Goal: Task Accomplishment & Management: Complete application form

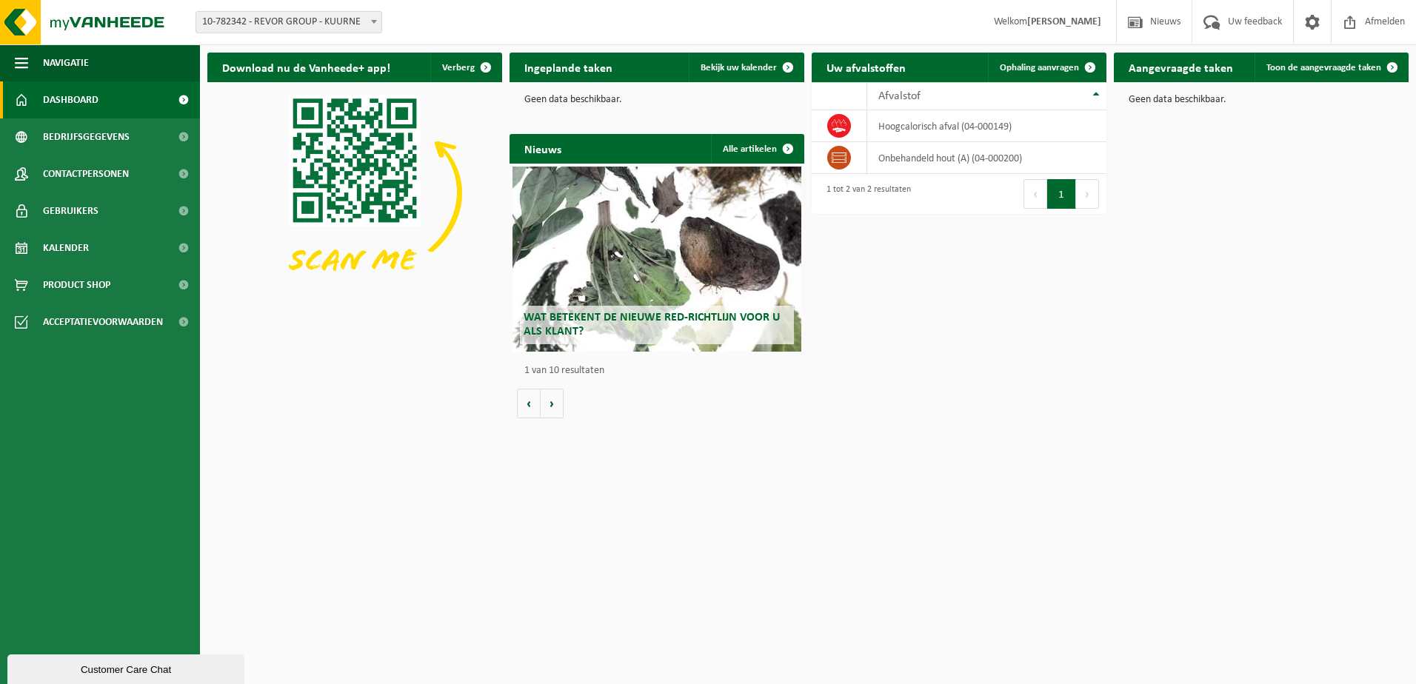
click at [1010, 69] on span "Ophaling aanvragen" at bounding box center [1039, 68] width 79 height 10
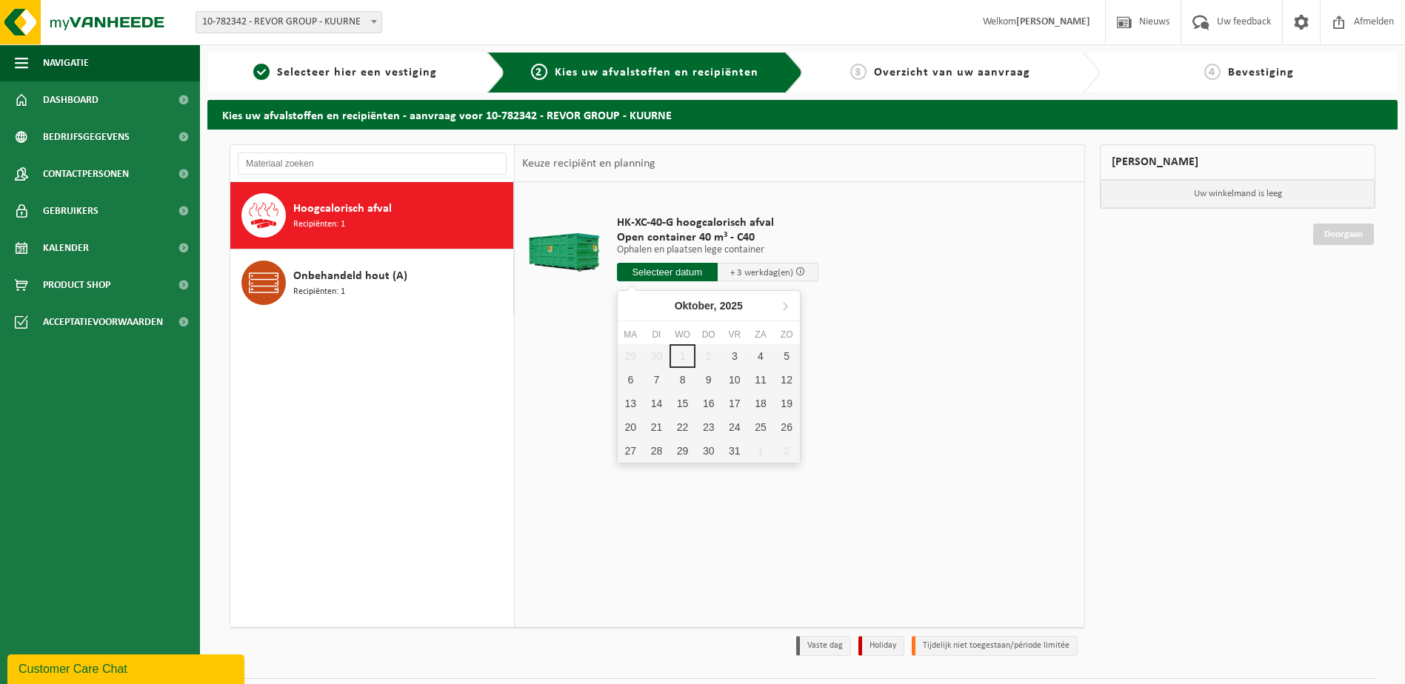
click at [670, 273] on input "text" at bounding box center [667, 272] width 101 height 19
click at [727, 357] on div "3" at bounding box center [735, 356] width 26 height 24
type input "Van 2025-10-03"
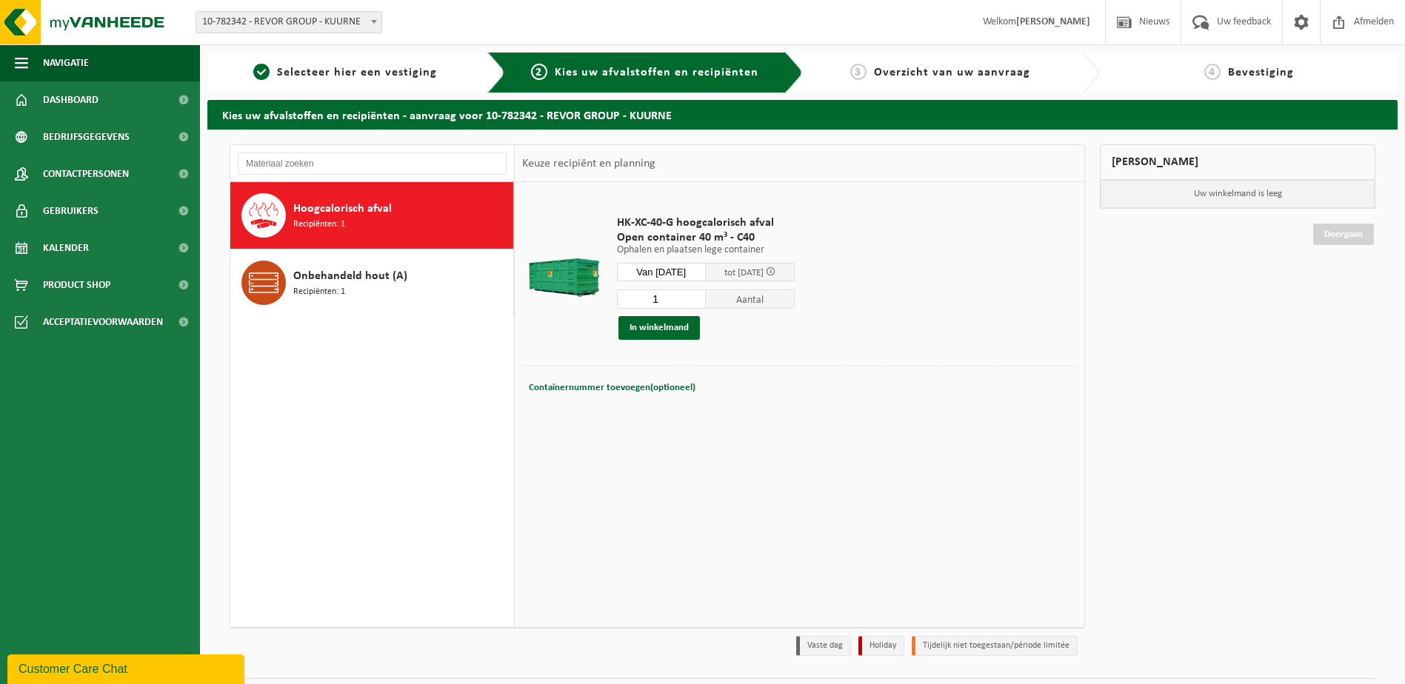
click at [736, 268] on span "tot 08/10/2025" at bounding box center [743, 273] width 39 height 10
click at [650, 330] on button "In winkelmand" at bounding box center [659, 328] width 81 height 24
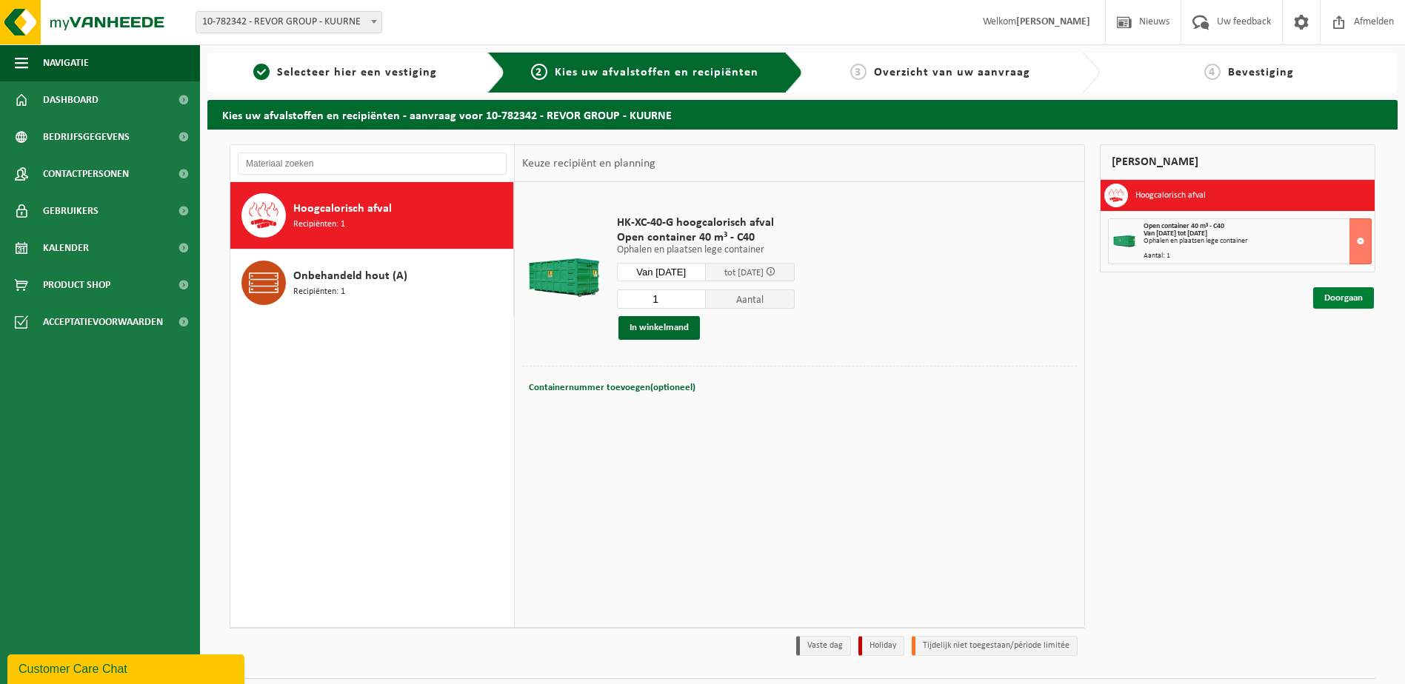
click at [1322, 301] on link "Doorgaan" at bounding box center [1343, 297] width 61 height 21
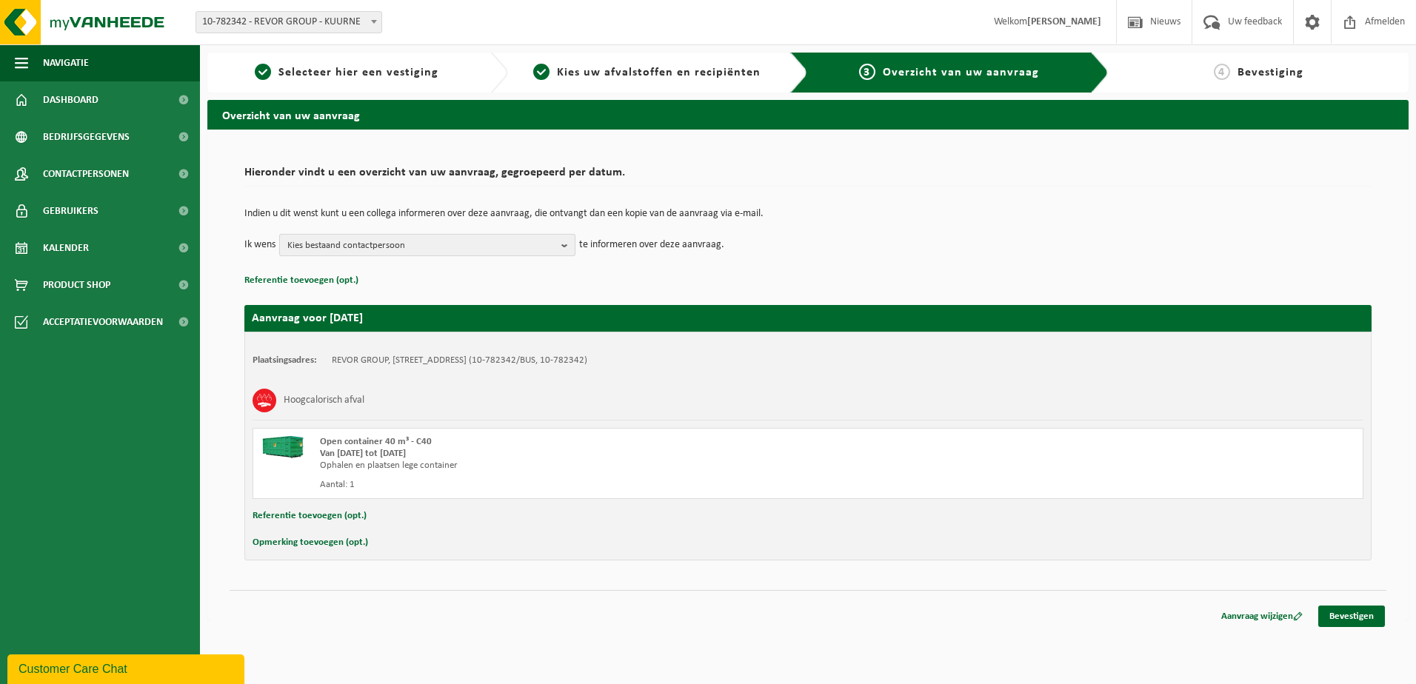
click at [564, 242] on b "button" at bounding box center [568, 245] width 13 height 21
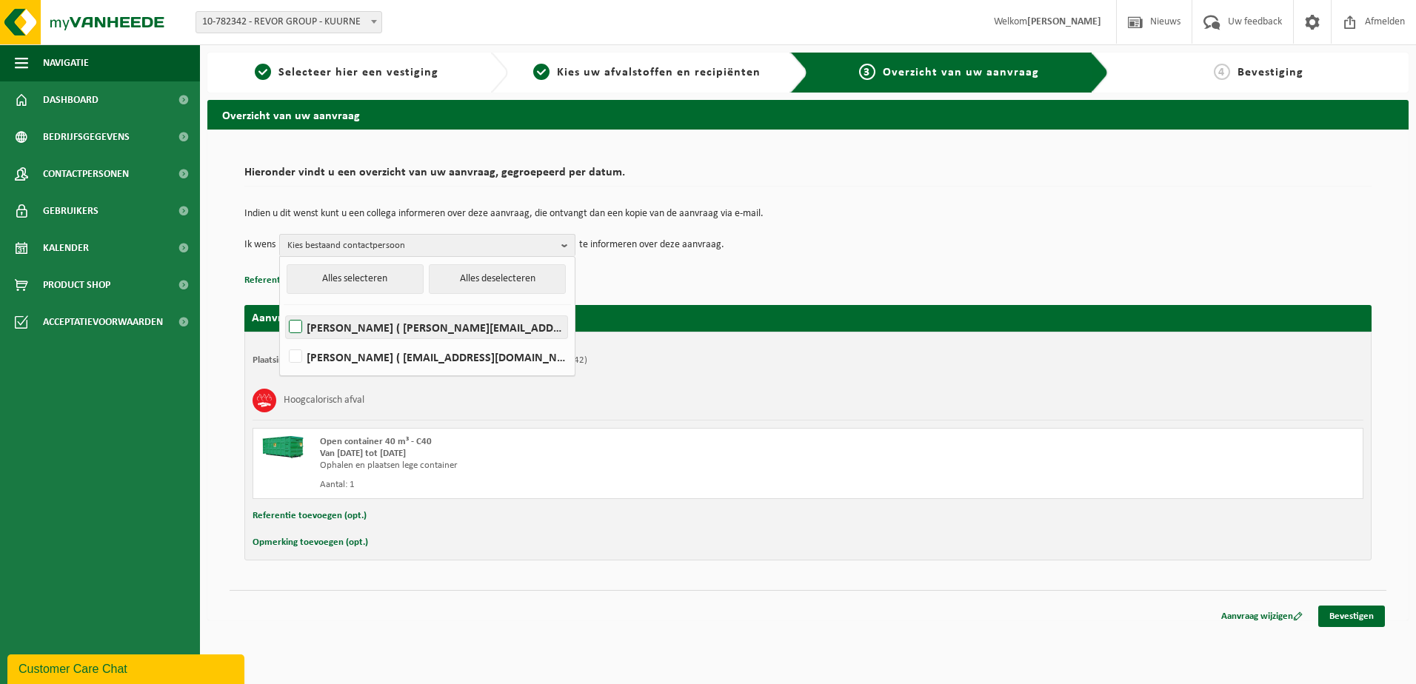
click at [368, 326] on label "NATHALIE LOOSVELT ( nathalie.loosvelt@revorgroup.be )" at bounding box center [426, 327] width 281 height 22
click at [284, 309] on input "NATHALIE LOOSVELT ( nathalie.loosvelt@revorgroup.be )" at bounding box center [283, 308] width 1 height 1
checkbox input "true"
click at [653, 464] on div "Ophalen en plaatsen lege container" at bounding box center [593, 466] width 547 height 12
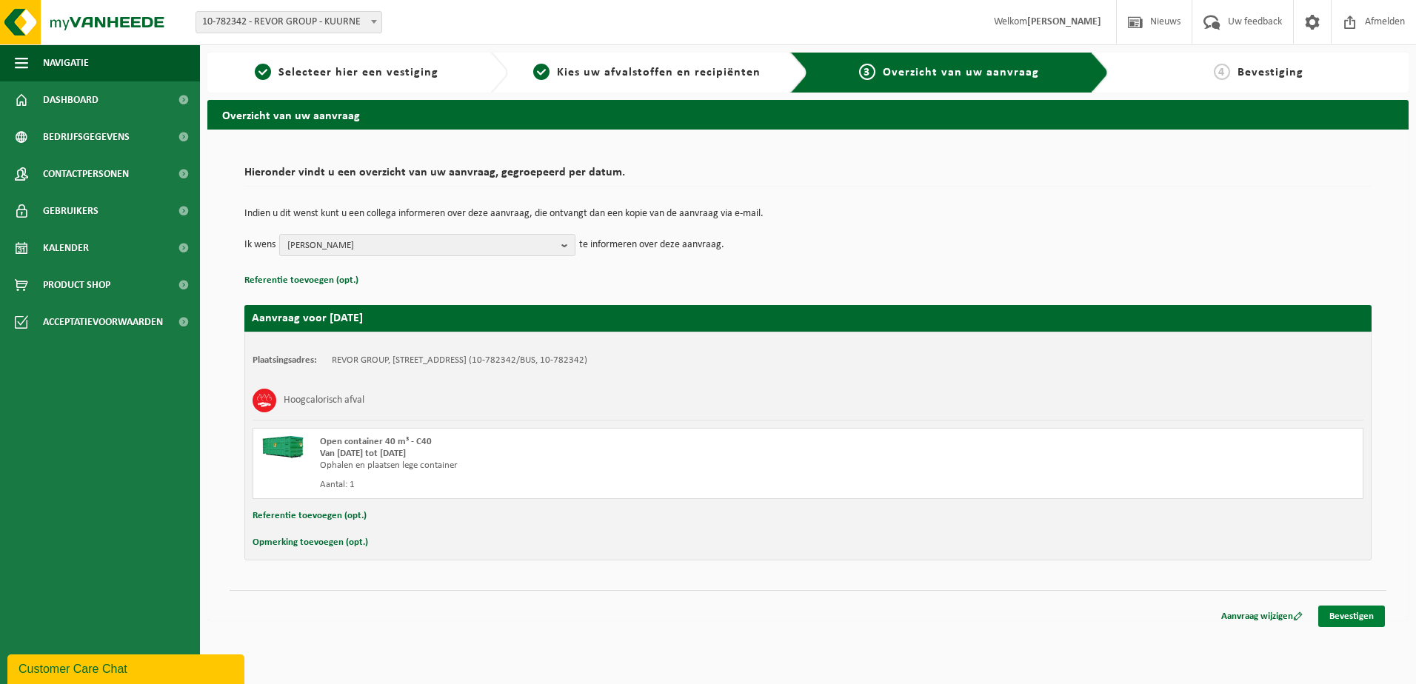
click at [1347, 619] on link "Bevestigen" at bounding box center [1352, 616] width 67 height 21
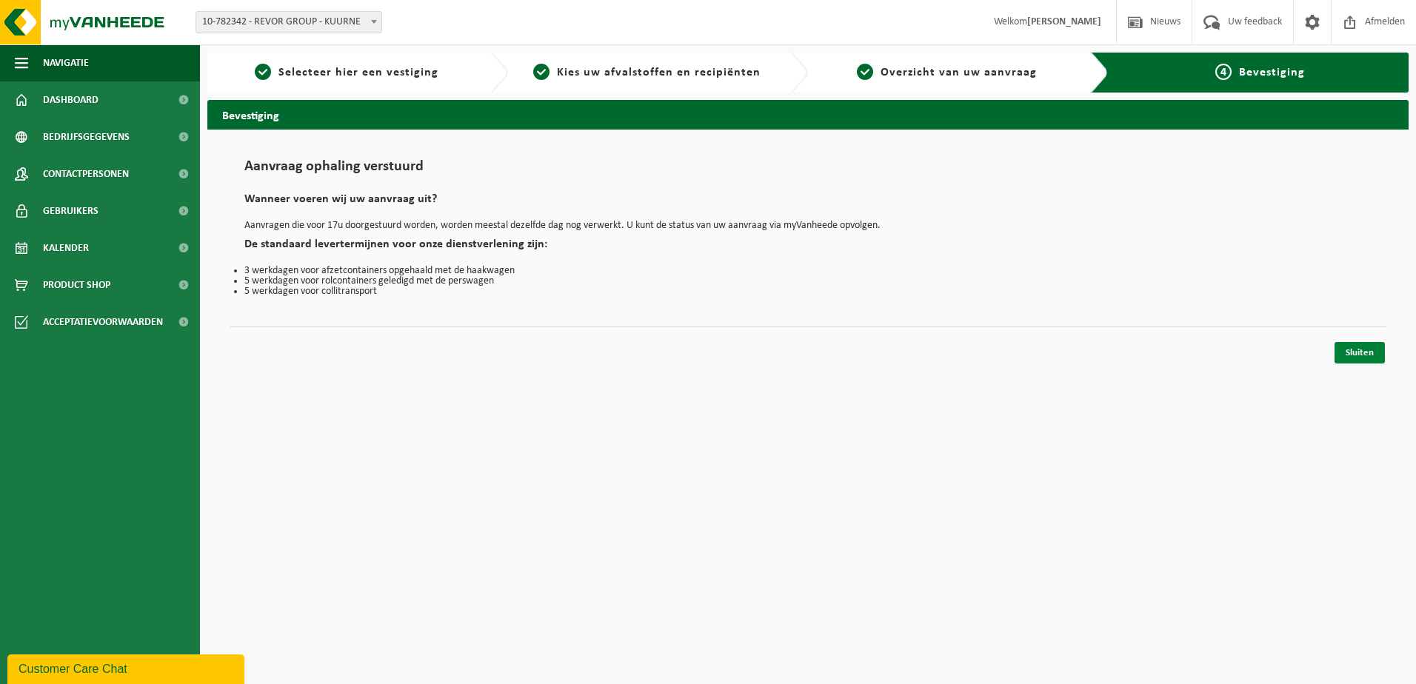
click at [1350, 345] on link "Sluiten" at bounding box center [1360, 352] width 50 height 21
